Goal: Information Seeking & Learning: Learn about a topic

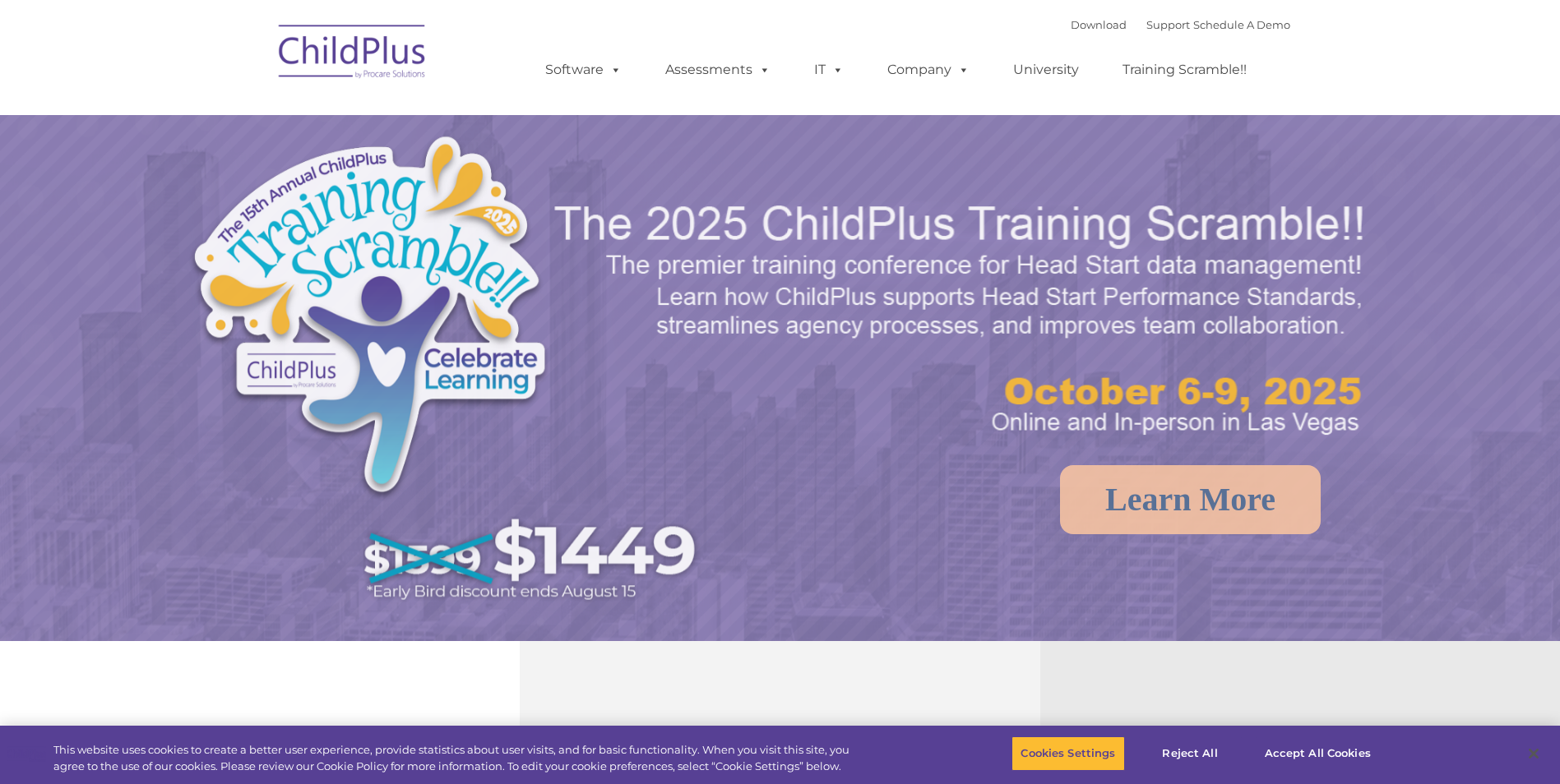
select select "MEDIUM"
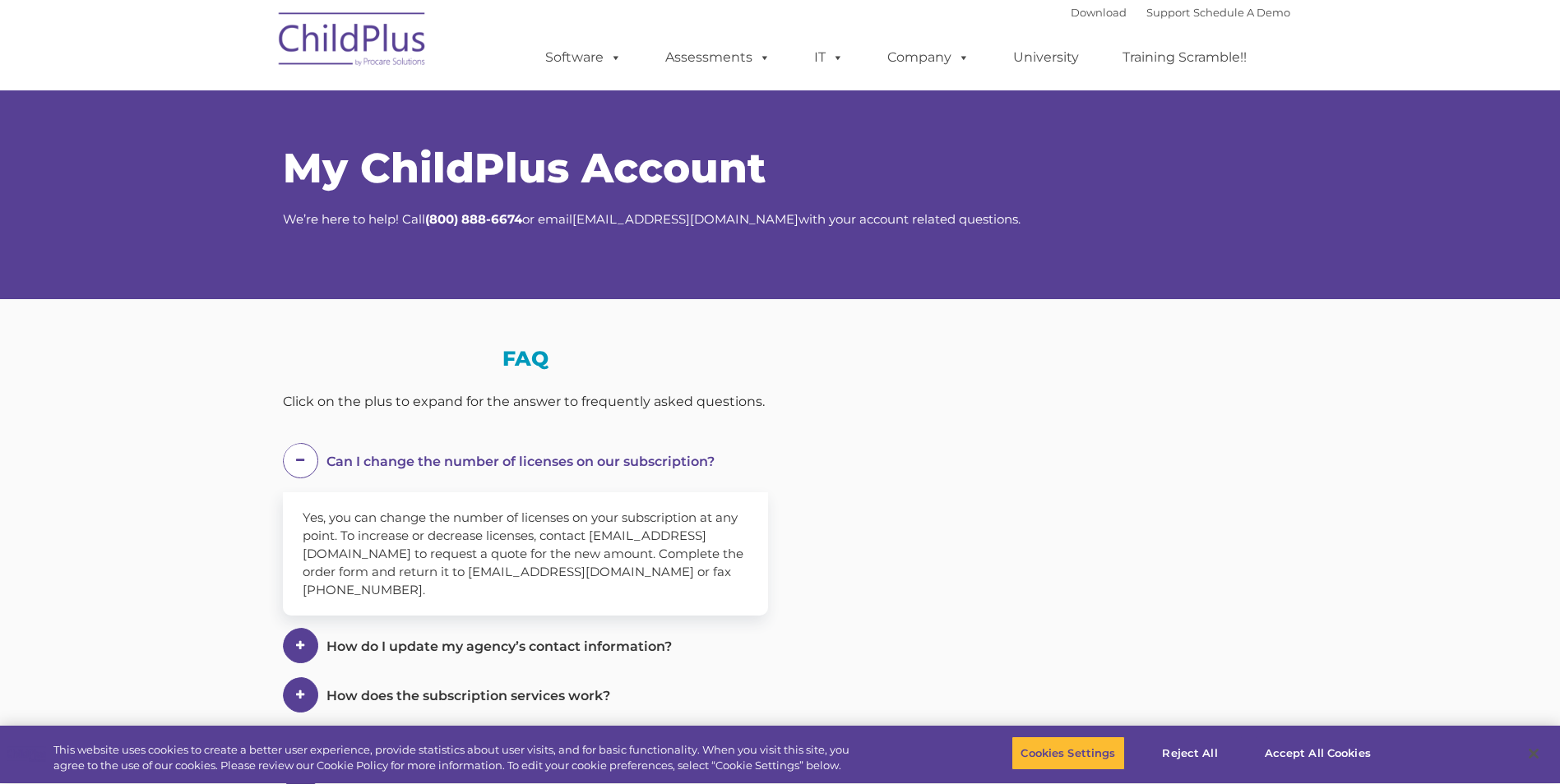
select select "MEDIUM"
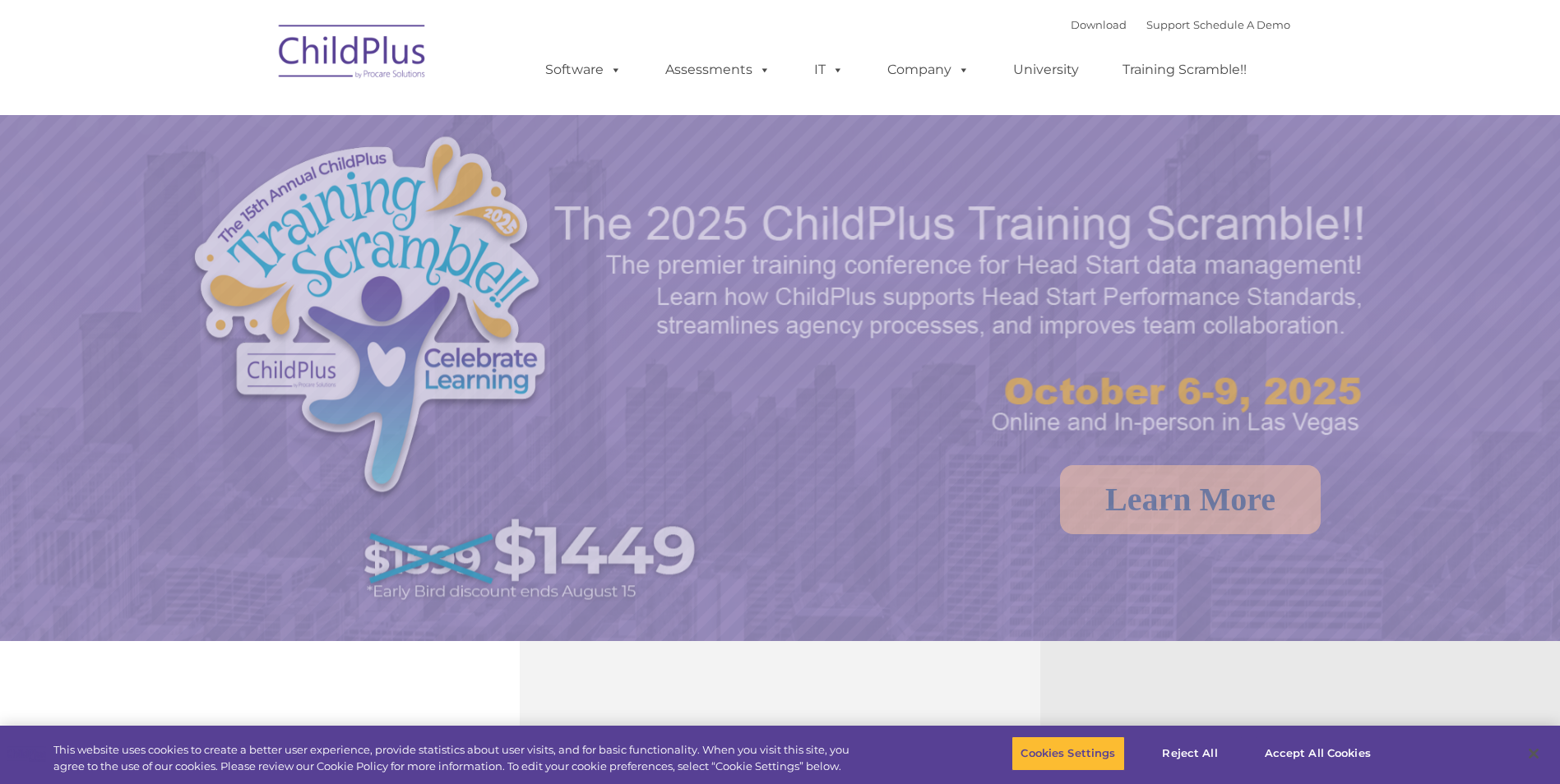
select select "MEDIUM"
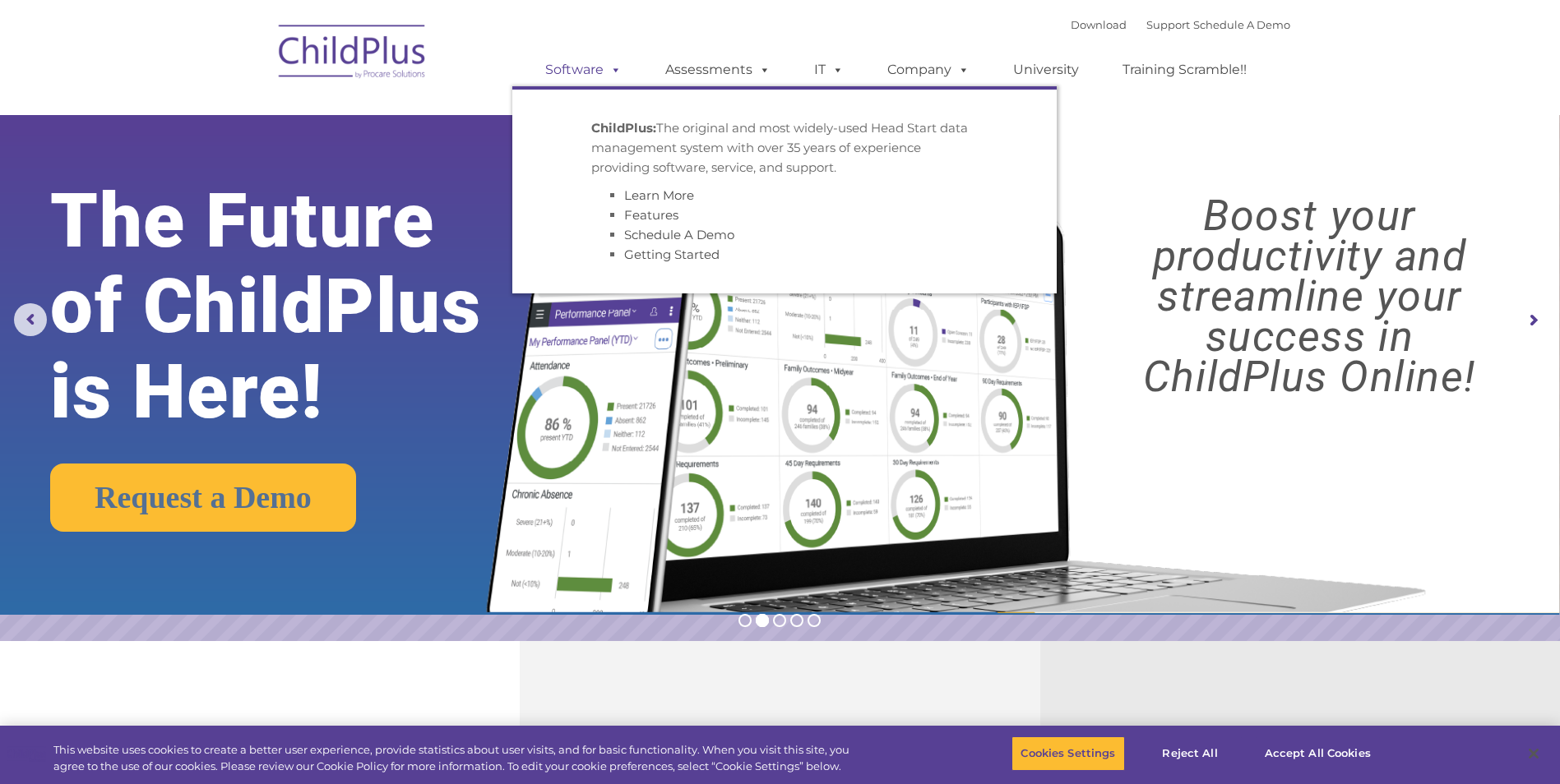
click at [588, 72] on link "Software" at bounding box center [583, 70] width 110 height 33
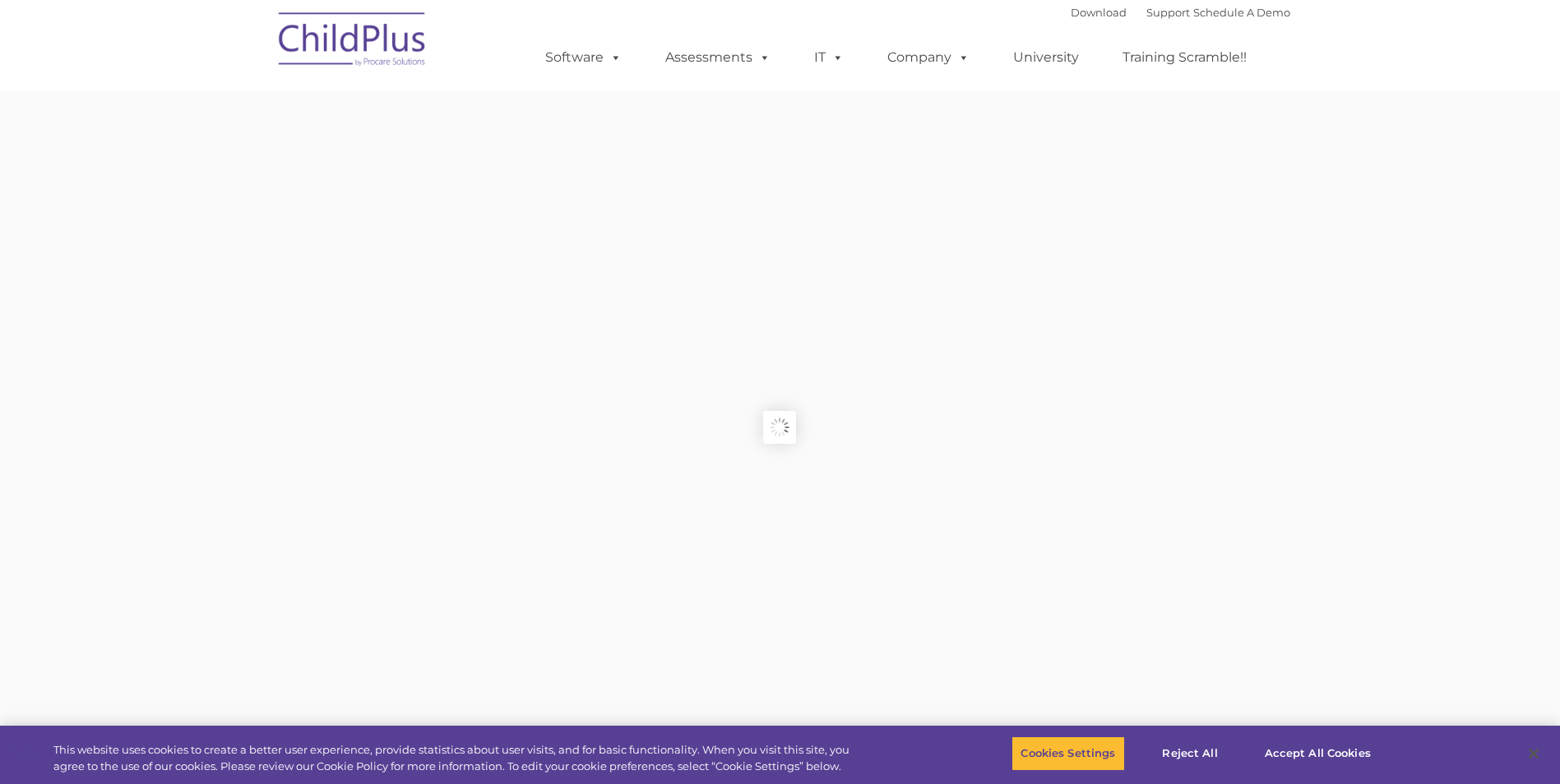
type input ""
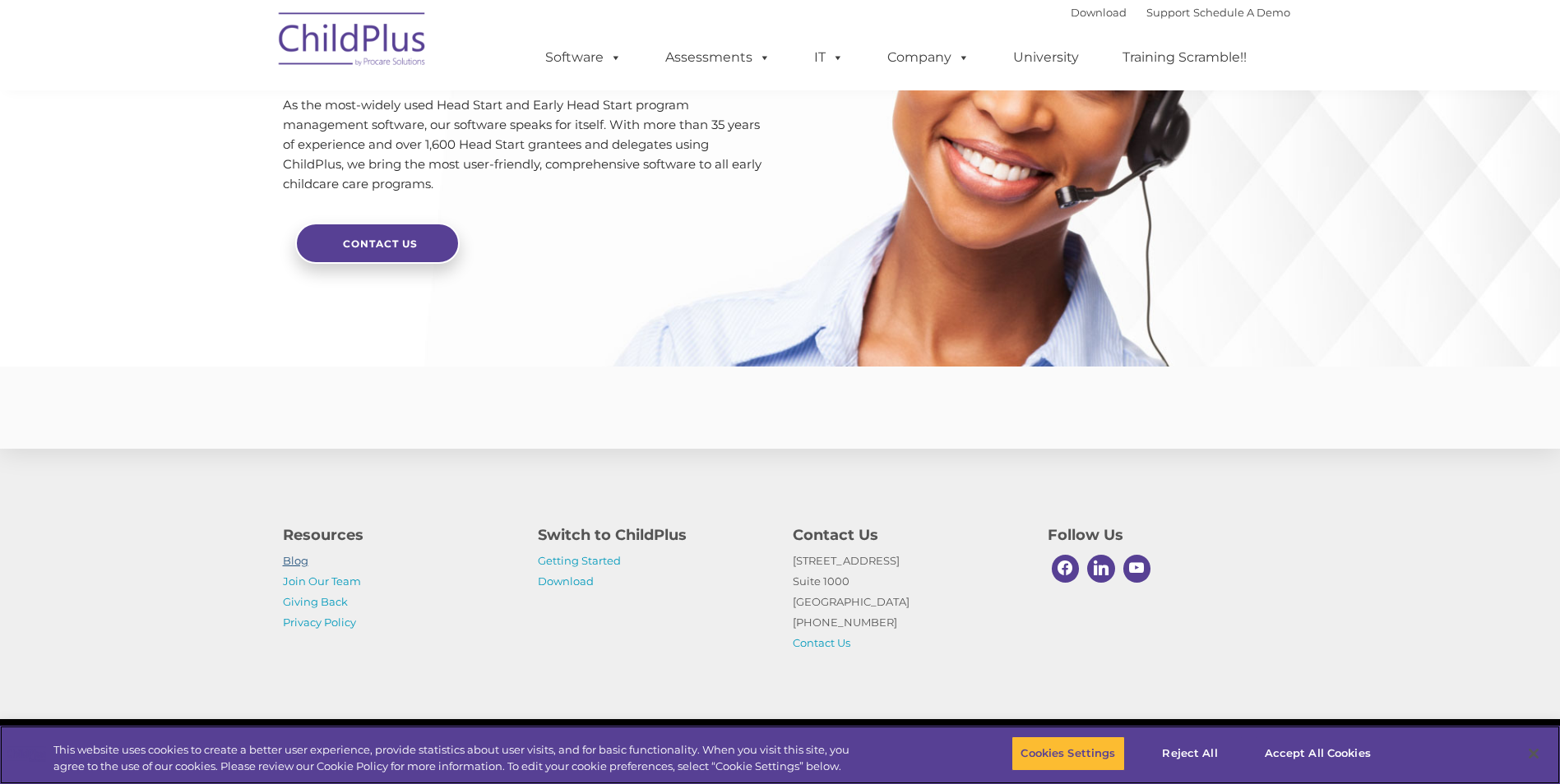
scroll to position [3802, 0]
